Goal: Information Seeking & Learning: Find contact information

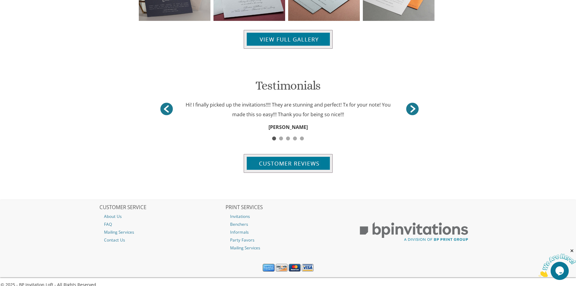
scroll to position [734, 0]
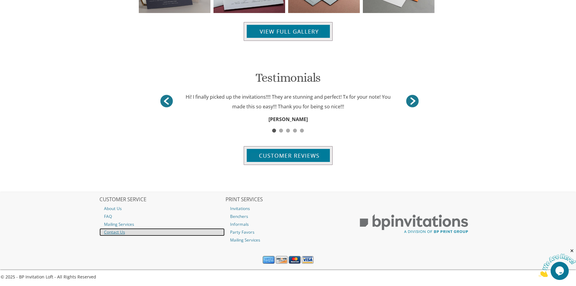
click at [115, 228] on link "Contact Us" at bounding box center [162, 232] width 125 height 8
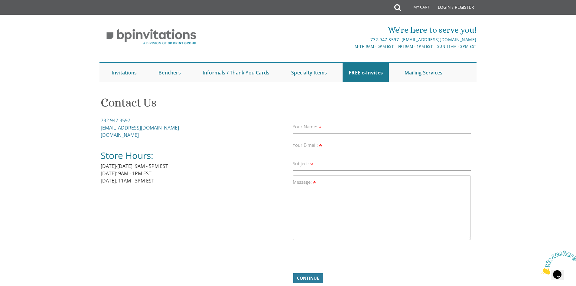
drag, startPoint x: 148, startPoint y: 136, endPoint x: 100, endPoint y: 120, distance: 50.1
click at [100, 120] on div "Contact Us 732.947.3597 [EMAIL_ADDRESS][DOMAIN_NAME] [DOMAIN_NAME] Store Hours:…" at bounding box center [288, 192] width 377 height 203
click at [102, 122] on link "732.947.3597" at bounding box center [116, 120] width 30 height 7
click at [202, 133] on div "732.947.3597 Invitations@BPPrintGroup.com BPPrintGroup.com Store Hours: Monday-…" at bounding box center [195, 154] width 188 height 75
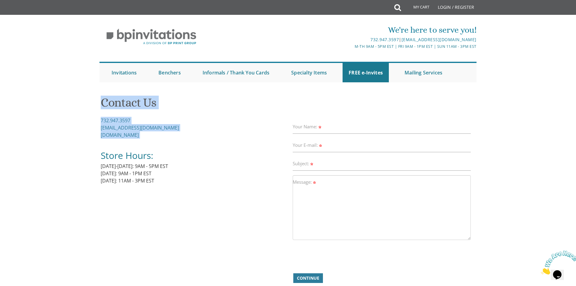
drag, startPoint x: 95, startPoint y: 119, endPoint x: 144, endPoint y: 140, distance: 53.4
click at [144, 140] on div "Contact Us 732.947.3597 Invitations@BPPrintGroup.com BPPrintGroup.com Store Hou…" at bounding box center [288, 206] width 387 height 230
click at [154, 140] on div "732.947.3597 Invitations@BPPrintGroup.com BPPrintGroup.com Store Hours: Monday-…" at bounding box center [195, 154] width 188 height 75
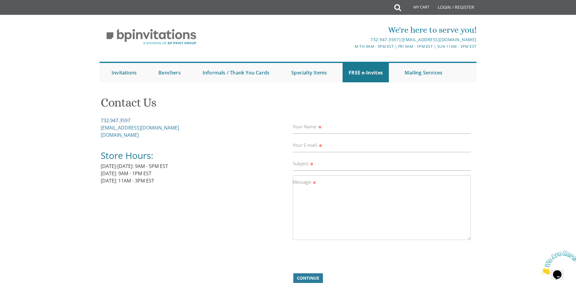
drag, startPoint x: 152, startPoint y: 137, endPoint x: 101, endPoint y: 122, distance: 53.1
click at [101, 122] on div "732.947.3597 [EMAIL_ADDRESS][DOMAIN_NAME] [DOMAIN_NAME] Store Hours: [DATE]-[DA…" at bounding box center [195, 154] width 188 height 75
copy div "732.947.3597 [EMAIL_ADDRESS][DOMAIN_NAME] [DOMAIN_NAME]"
click at [202, 112] on h1 "Contact Us" at bounding box center [288, 105] width 375 height 18
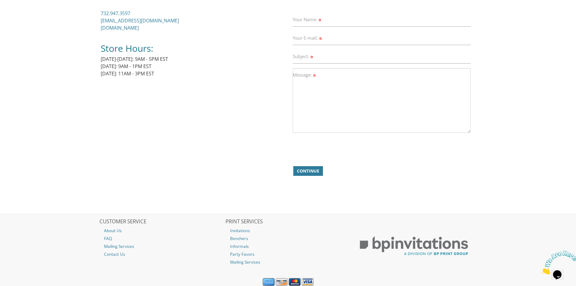
scroll to position [129, 0]
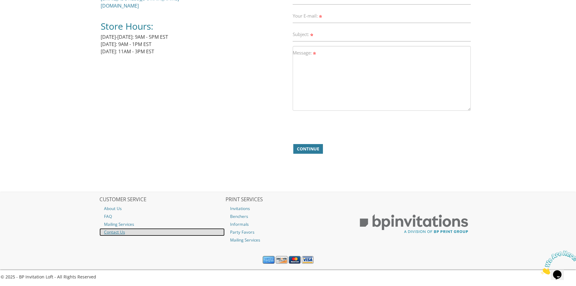
click at [123, 232] on link "Contact Us" at bounding box center [162, 232] width 125 height 8
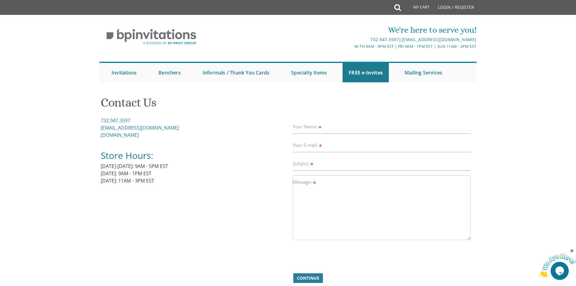
drag, startPoint x: 149, startPoint y: 136, endPoint x: 81, endPoint y: 156, distance: 70.9
click at [84, 154] on body "My Cart Total: View Cart Item(s) Submit My Cart Total: View Cart Item(s) Login …" at bounding box center [288, 207] width 576 height 415
click at [76, 157] on body "My Cart Total: View Cart Item(s) Submit My Cart Total: View Cart Item(s) Login …" at bounding box center [288, 207] width 576 height 415
drag, startPoint x: 102, startPoint y: 120, endPoint x: 151, endPoint y: 131, distance: 50.2
click at [132, 129] on div "Contact Us 732.947.3597 [EMAIL_ADDRESS][DOMAIN_NAME] [DOMAIN_NAME] Store Hours:…" at bounding box center [288, 206] width 387 height 230
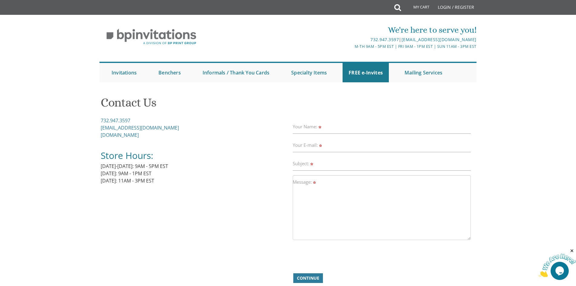
click at [152, 132] on div "732.947.3597 [EMAIL_ADDRESS][DOMAIN_NAME] [DOMAIN_NAME] Store Hours: [DATE]-[DA…" at bounding box center [195, 154] width 188 height 75
drag, startPoint x: 146, startPoint y: 137, endPoint x: 101, endPoint y: 123, distance: 46.7
click at [101, 123] on div "732.947.3597 [EMAIL_ADDRESS][DOMAIN_NAME] [DOMAIN_NAME] Store Hours: [DATE]-[DA…" at bounding box center [195, 154] width 188 height 75
copy div "732.947.3597 [EMAIL_ADDRESS][DOMAIN_NAME] [DOMAIN_NAME]"
